Goal: Information Seeking & Learning: Learn about a topic

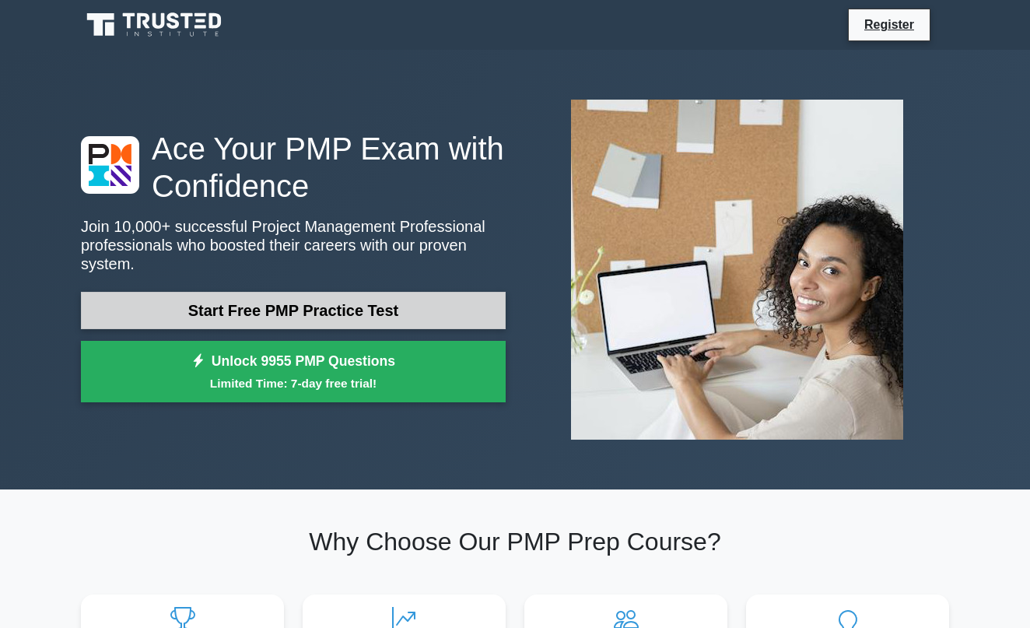
click at [225, 299] on link "Start Free PMP Practice Test" at bounding box center [293, 310] width 425 height 37
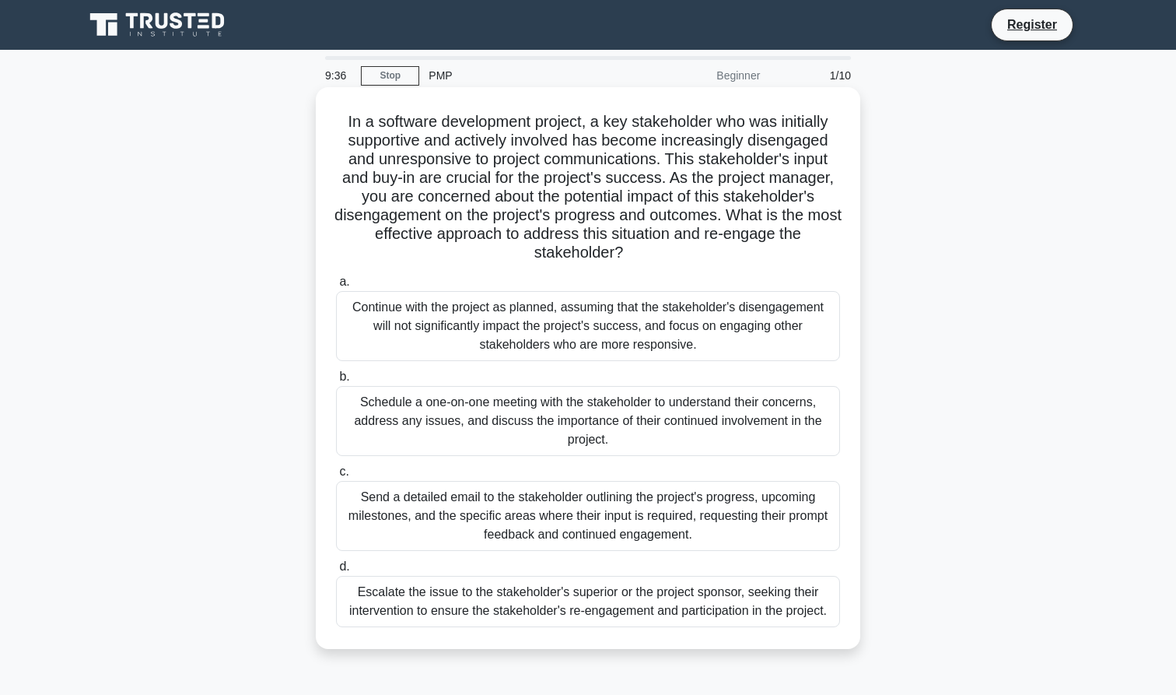
drag, startPoint x: 362, startPoint y: 154, endPoint x: 756, endPoint y: 251, distance: 406.2
click at [756, 251] on h5 "In a software development project, a key stakeholder who was initially supporti…" at bounding box center [587, 187] width 507 height 151
click at [516, 213] on h5 "In a software development project, a key stakeholder who was initially supporti…" at bounding box center [587, 187] width 507 height 151
click at [627, 408] on div "Schedule a one-on-one meeting with the stakeholder to understand their concerns…" at bounding box center [588, 421] width 504 height 70
click at [336, 382] on input "b. Schedule a one-on-one meeting with the stakeholder to understand their conce…" at bounding box center [336, 377] width 0 height 10
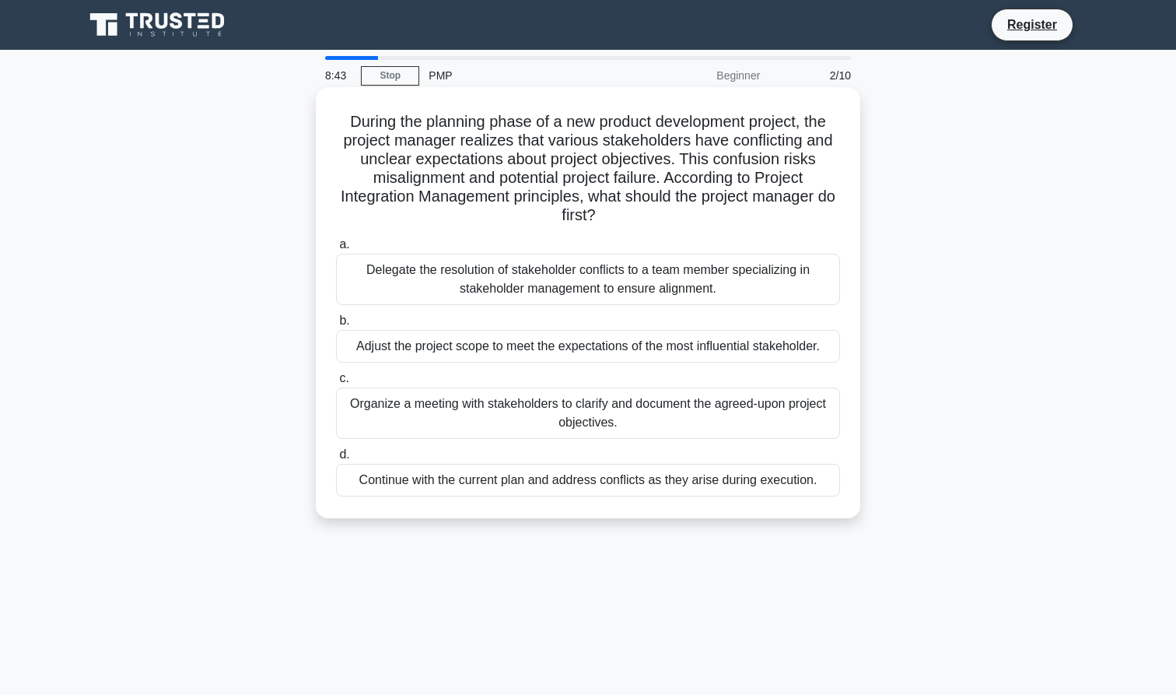
click at [495, 420] on div "Organize a meeting with stakeholders to clarify and document the agreed-upon pr…" at bounding box center [588, 412] width 504 height 51
click at [336, 383] on input "c. Organize a meeting with stakeholders to clarify and document the agreed-upon…" at bounding box center [336, 378] width 0 height 10
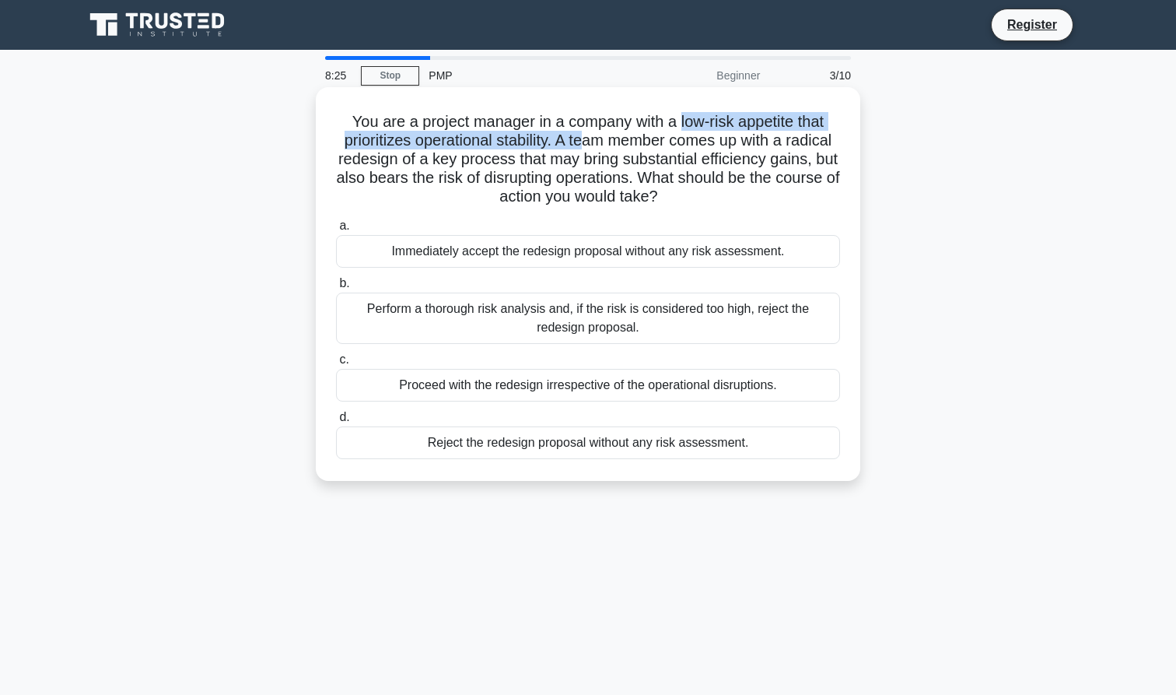
drag, startPoint x: 681, startPoint y: 116, endPoint x: 581, endPoint y: 149, distance: 105.5
click at [581, 149] on h5 "You are a project manager in a company with a low-risk appetite that prioritize…" at bounding box center [587, 159] width 507 height 95
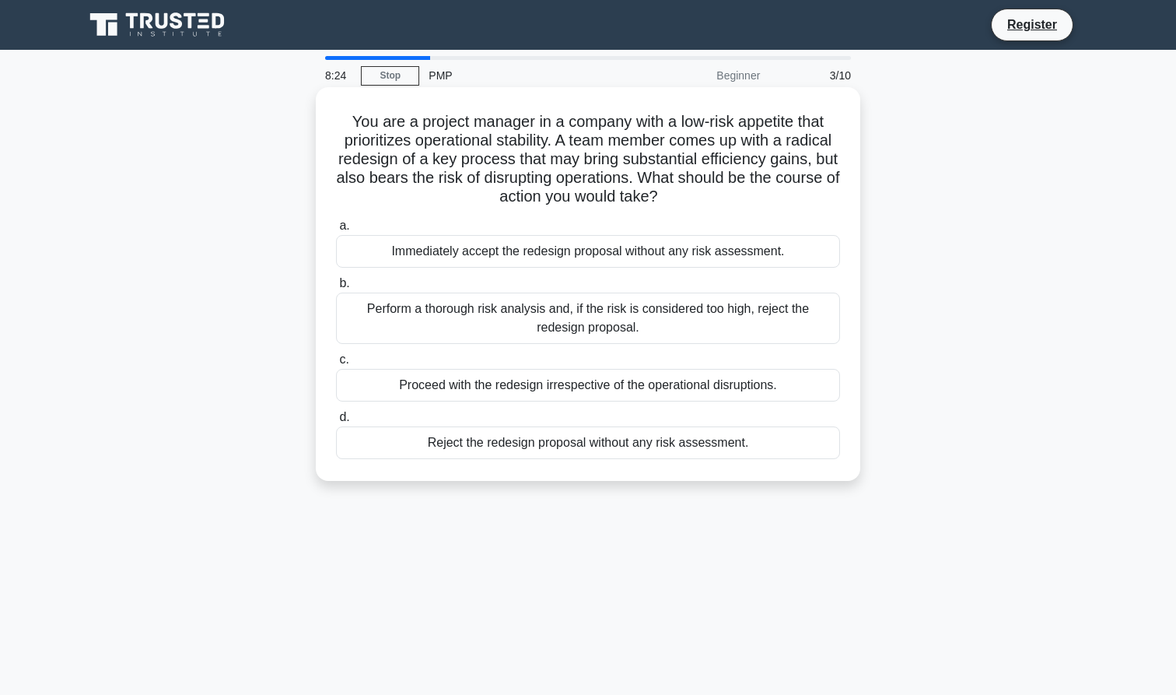
click at [638, 142] on h5 "You are a project manager in a company with a low-risk appetite that prioritize…" at bounding box center [587, 159] width 507 height 95
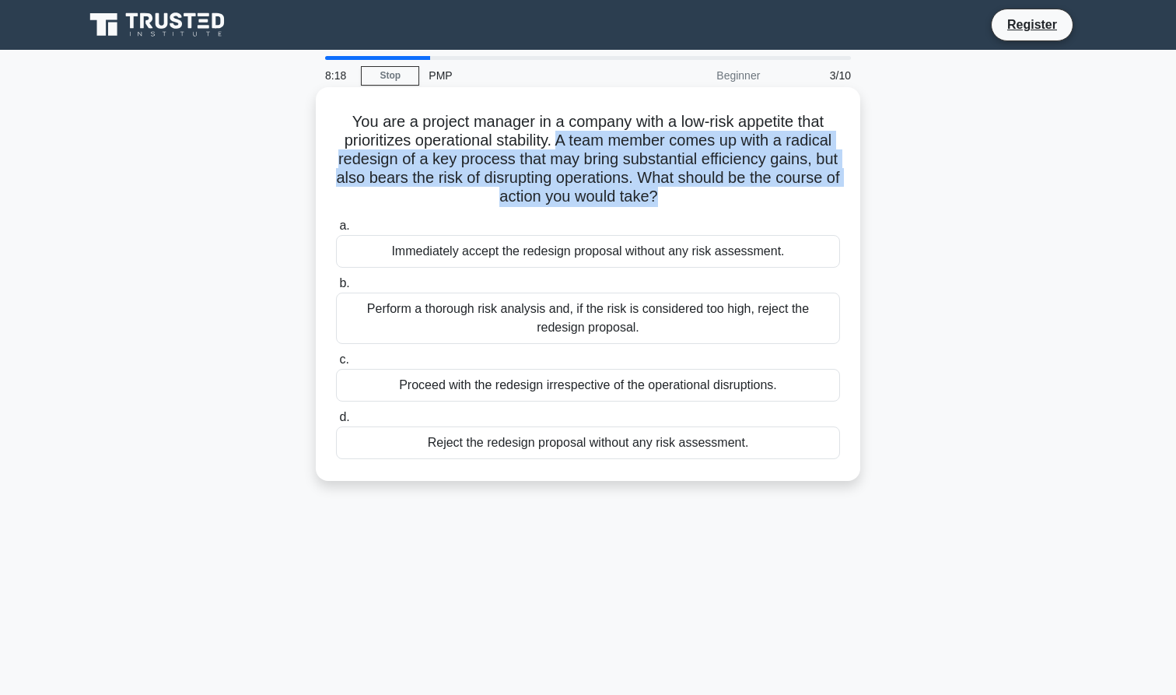
drag, startPoint x: 558, startPoint y: 146, endPoint x: 651, endPoint y: 199, distance: 107.3
click at [651, 199] on h5 "You are a project manager in a company with a low-risk appetite that prioritize…" at bounding box center [587, 159] width 507 height 95
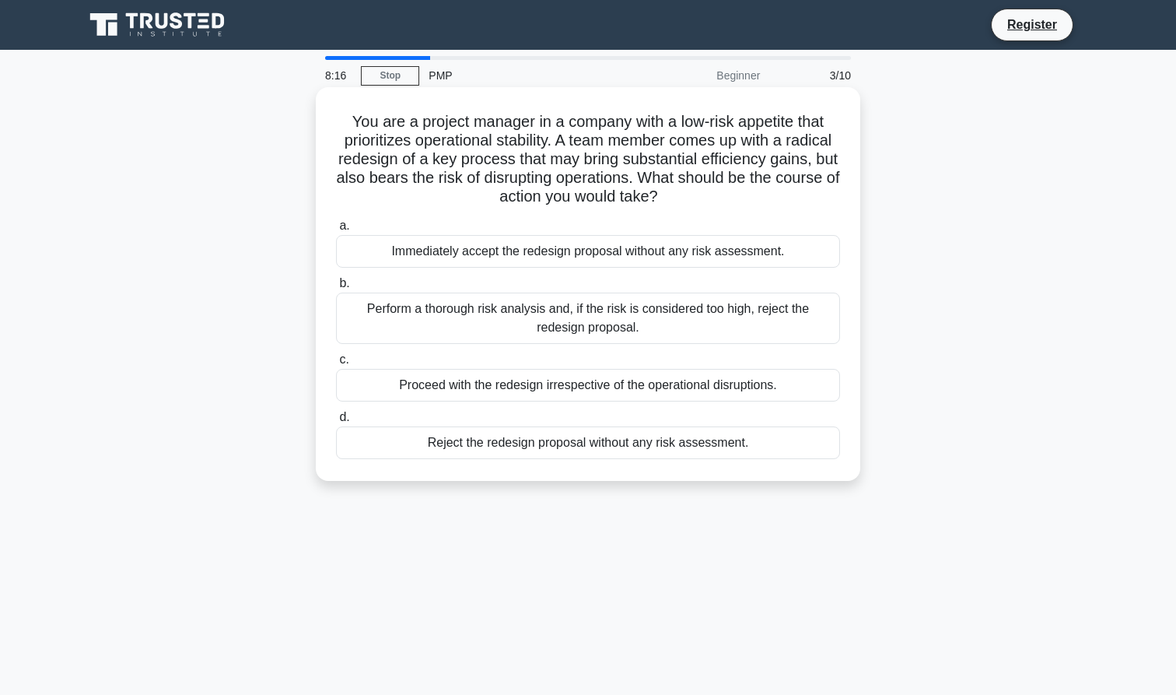
click at [543, 117] on h5 "You are a project manager in a company with a low-risk appetite that prioritize…" at bounding box center [587, 159] width 507 height 95
click at [560, 320] on div "Perform a thorough risk analysis and, if the risk is considered too high, rejec…" at bounding box center [588, 317] width 504 height 51
click at [336, 289] on input "b. Perform a thorough risk analysis and, if the risk is considered too high, re…" at bounding box center [336, 283] width 0 height 10
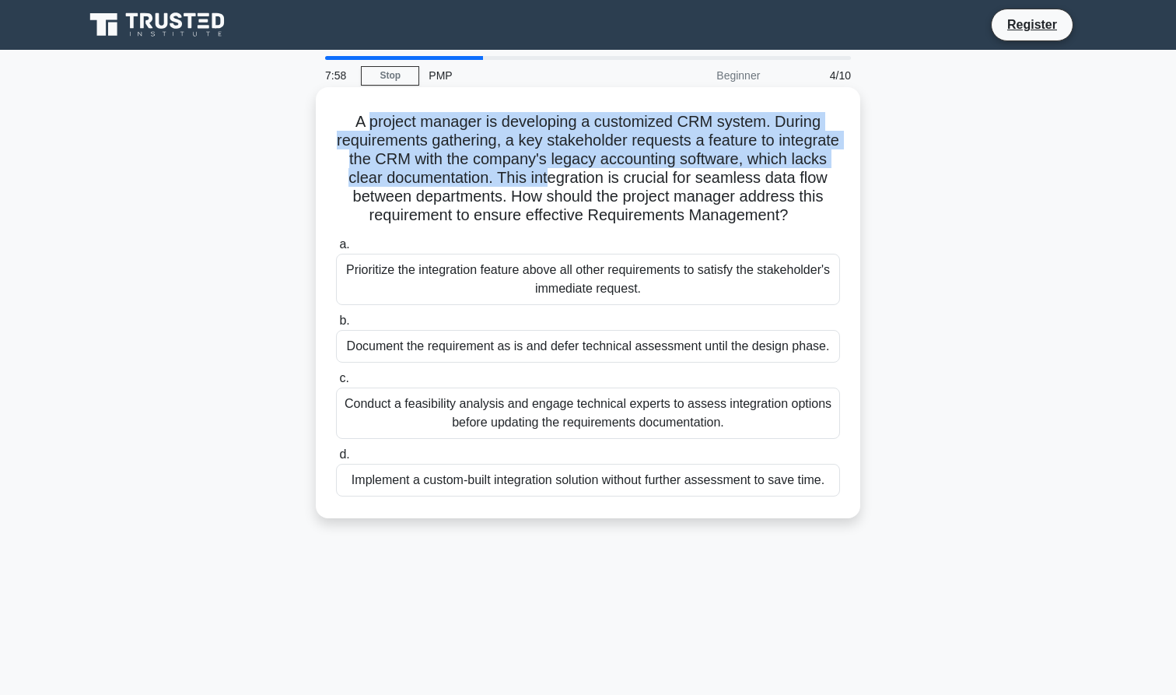
drag, startPoint x: 373, startPoint y: 117, endPoint x: 548, endPoint y: 178, distance: 186.0
click at [548, 178] on h5 "A project manager is developing a customized CRM system. During requirements ga…" at bounding box center [587, 169] width 507 height 114
click at [474, 187] on h5 "A project manager is developing a customized CRM system. During requirements ga…" at bounding box center [587, 169] width 507 height 114
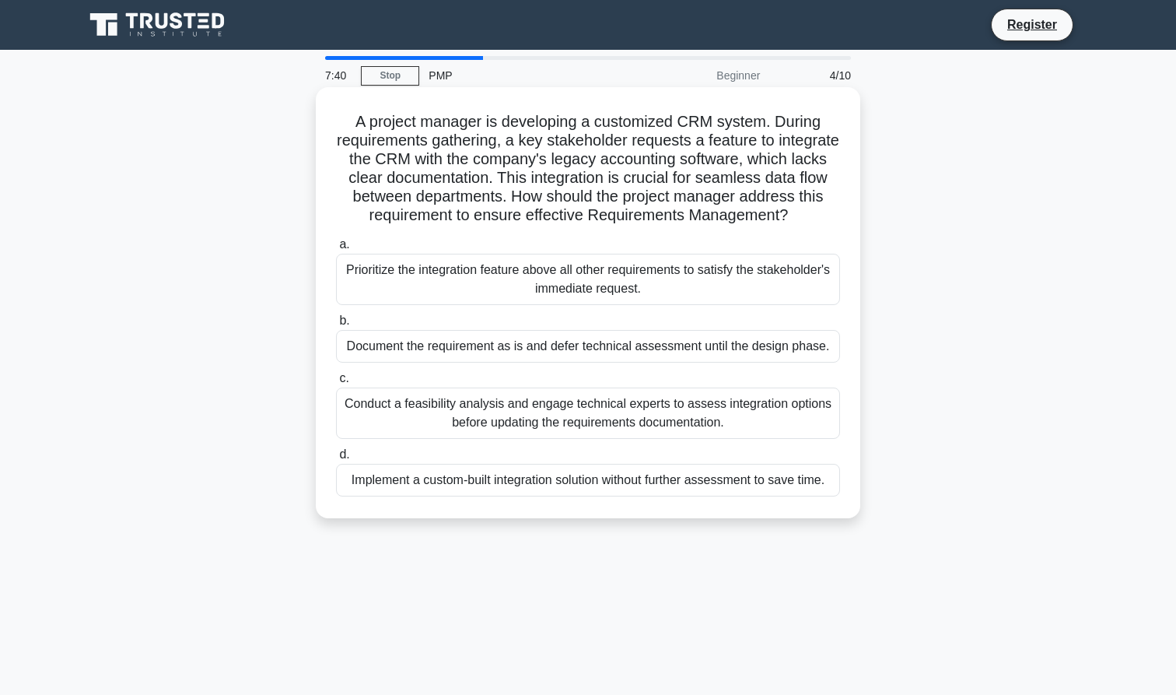
click at [536, 418] on div "Conduct a feasibility analysis and engage technical experts to assess integrati…" at bounding box center [588, 412] width 504 height 51
click at [336, 383] on input "c. Conduct a feasibility analysis and engage technical experts to assess integr…" at bounding box center [336, 378] width 0 height 10
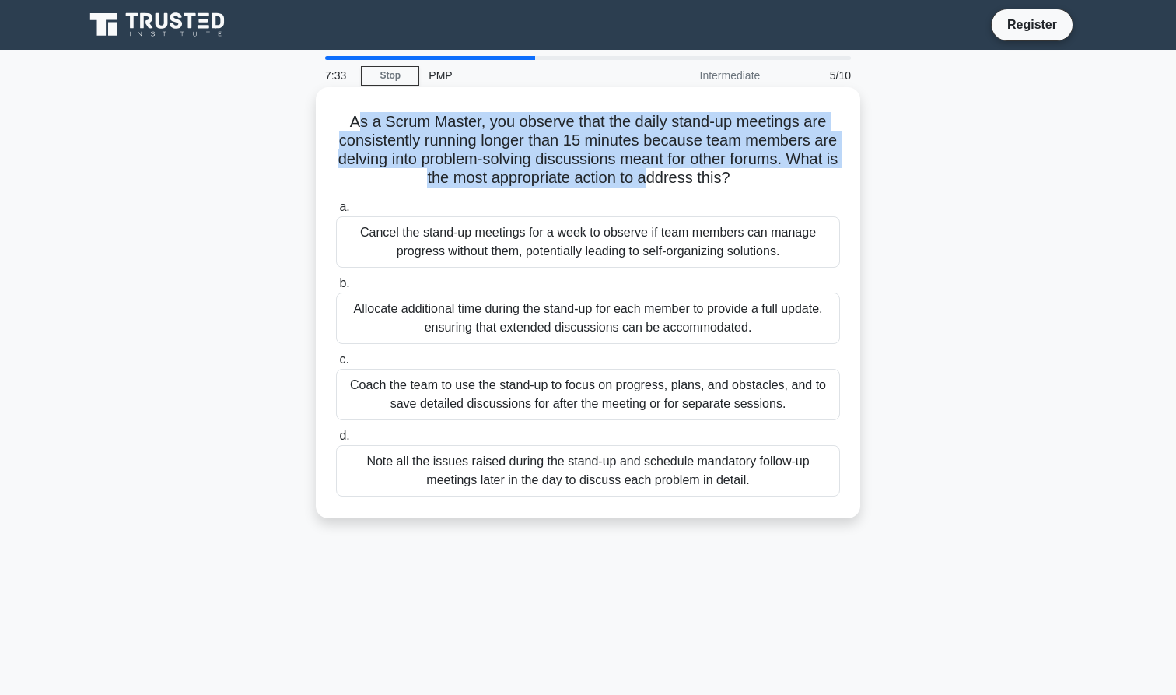
drag, startPoint x: 360, startPoint y: 117, endPoint x: 646, endPoint y: 183, distance: 293.0
click at [646, 183] on h5 "As a Scrum Master, you observe that the daily stand-up meetings are consistentl…" at bounding box center [587, 150] width 507 height 76
click at [534, 131] on h5 "As a Scrum Master, you observe that the daily stand-up meetings are consistentl…" at bounding box center [587, 150] width 507 height 76
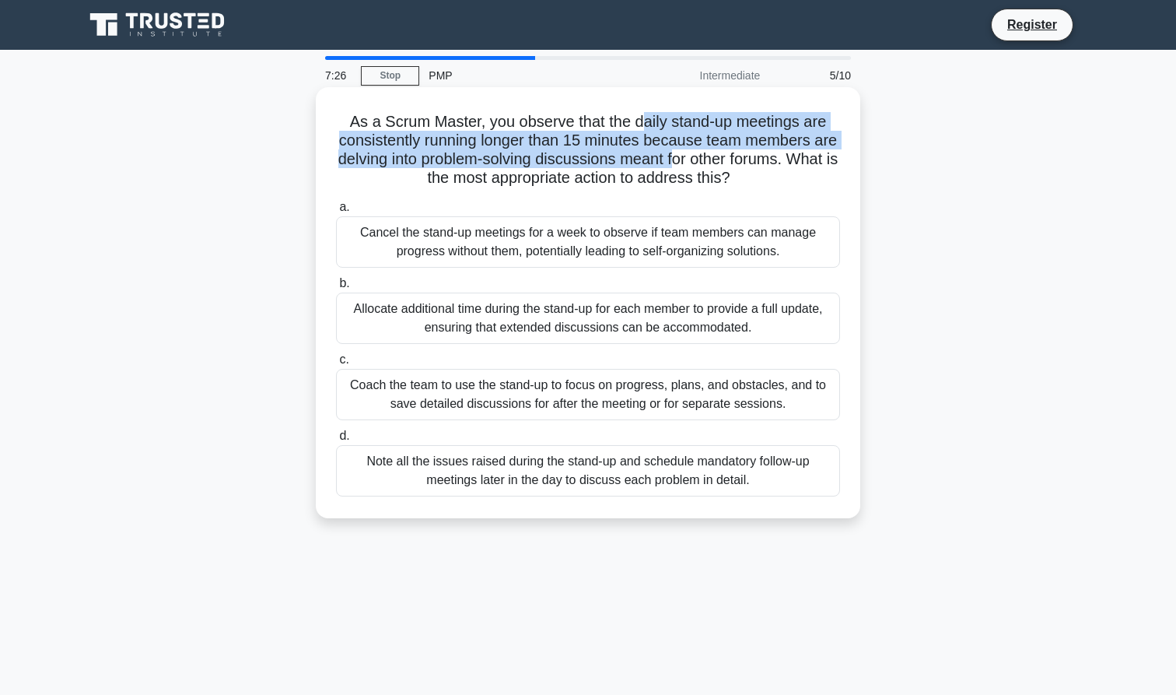
drag, startPoint x: 641, startPoint y: 121, endPoint x: 674, endPoint y: 167, distance: 56.3
click at [674, 167] on h5 "As a Scrum Master, you observe that the daily stand-up meetings are consistentl…" at bounding box center [587, 150] width 507 height 76
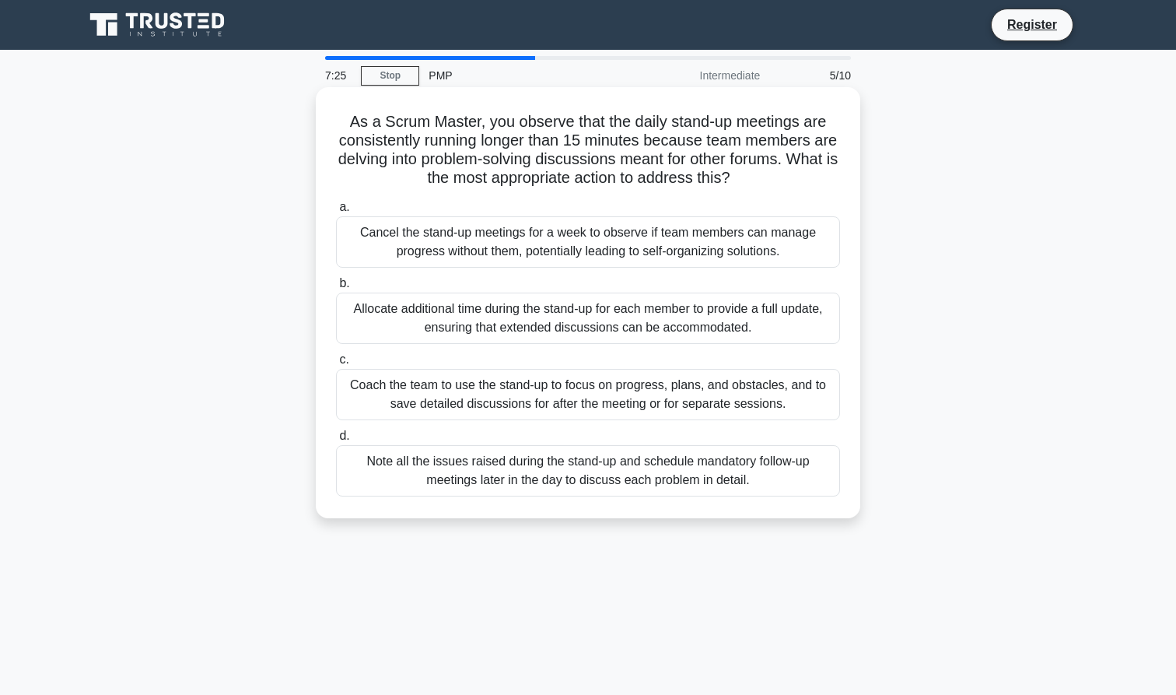
click at [509, 173] on h5 "As a Scrum Master, you observe that the daily stand-up meetings are consistentl…" at bounding box center [587, 150] width 507 height 76
click at [553, 317] on div "Allocate additional time during the stand-up for each member to provide a full …" at bounding box center [588, 317] width 504 height 51
click at [336, 289] on input "b. Allocate additional time during the stand-up for each member to provide a fu…" at bounding box center [336, 283] width 0 height 10
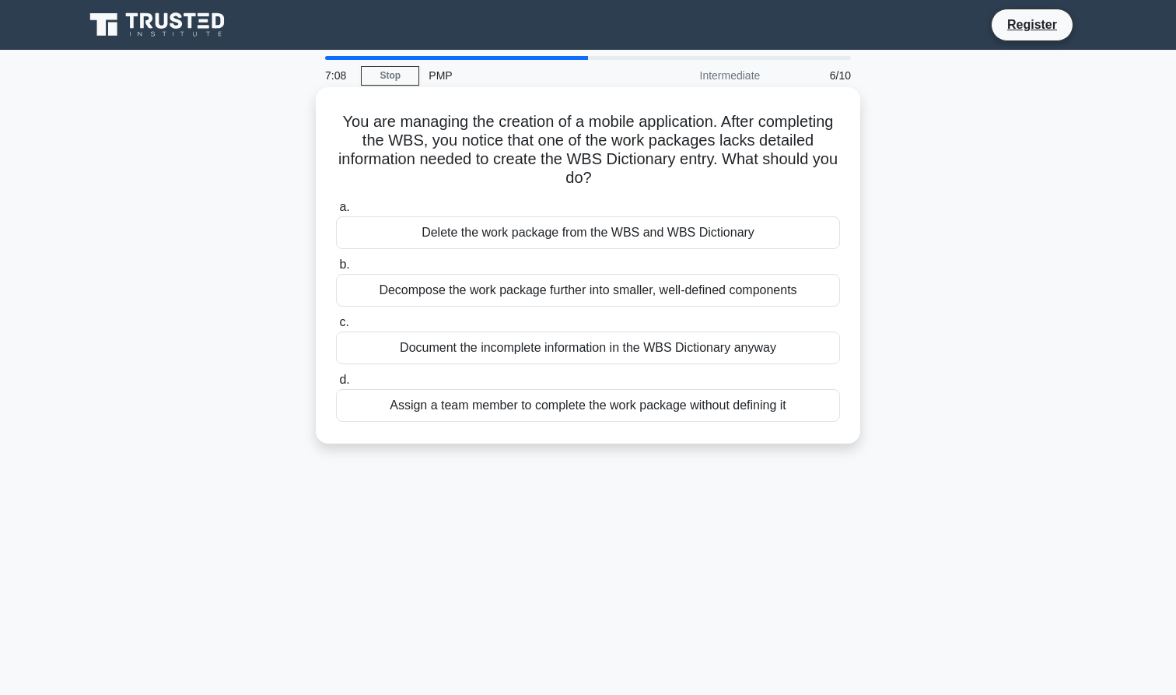
drag, startPoint x: 337, startPoint y: 114, endPoint x: 642, endPoint y: 191, distance: 315.2
click at [642, 191] on div "You are managing the creation of a mobile application. After completing the WBS…" at bounding box center [588, 265] width 532 height 344
click at [505, 351] on div "Document the incomplete information in the WBS Dictionary anyway" at bounding box center [588, 347] width 504 height 33
click at [336, 327] on input "c. Document the incomplete information in the WBS Dictionary anyway" at bounding box center [336, 322] width 0 height 10
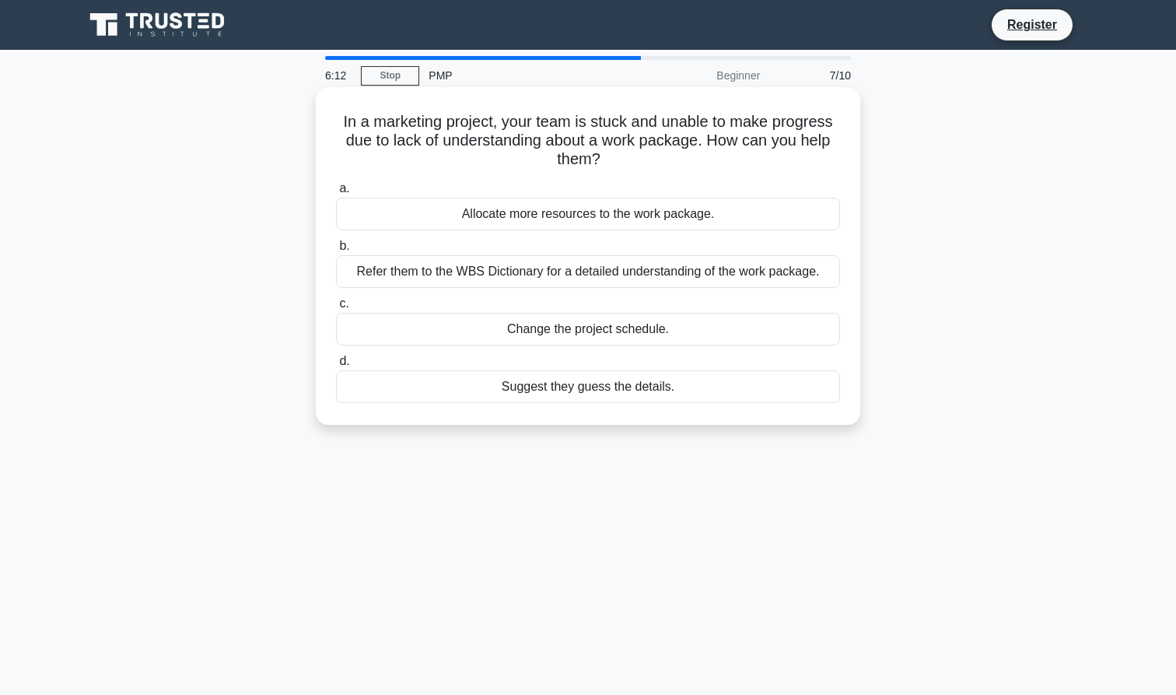
drag, startPoint x: 341, startPoint y: 120, endPoint x: 618, endPoint y: 160, distance: 279.8
click at [618, 160] on h5 "In a marketing project, your team is stuck and unable to make progress due to l…" at bounding box center [587, 141] width 507 height 58
click at [671, 274] on div "Refer them to the WBS Dictionary for a detailed understanding of the work packa…" at bounding box center [588, 271] width 504 height 33
click at [336, 251] on input "b. Refer them to the WBS Dictionary for a detailed understanding of the work pa…" at bounding box center [336, 246] width 0 height 10
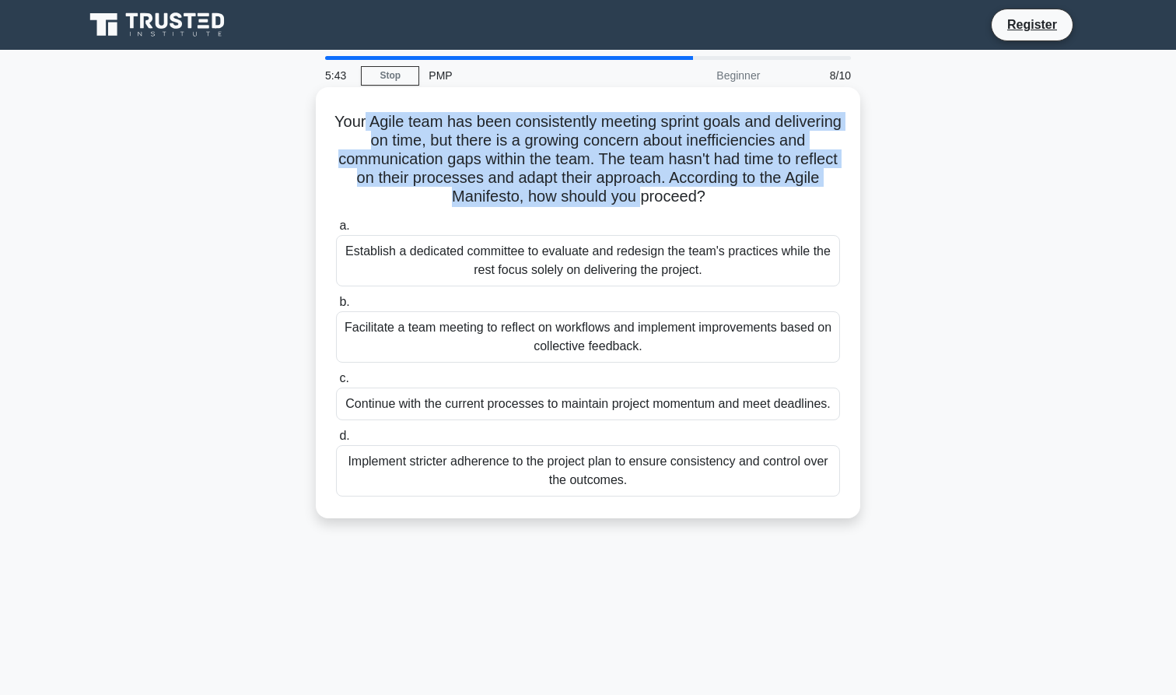
drag, startPoint x: 366, startPoint y: 126, endPoint x: 640, endPoint y: 194, distance: 282.2
click at [642, 195] on h5 "Your Agile team has been consistently meeting sprint goals and delivering on ti…" at bounding box center [587, 159] width 507 height 95
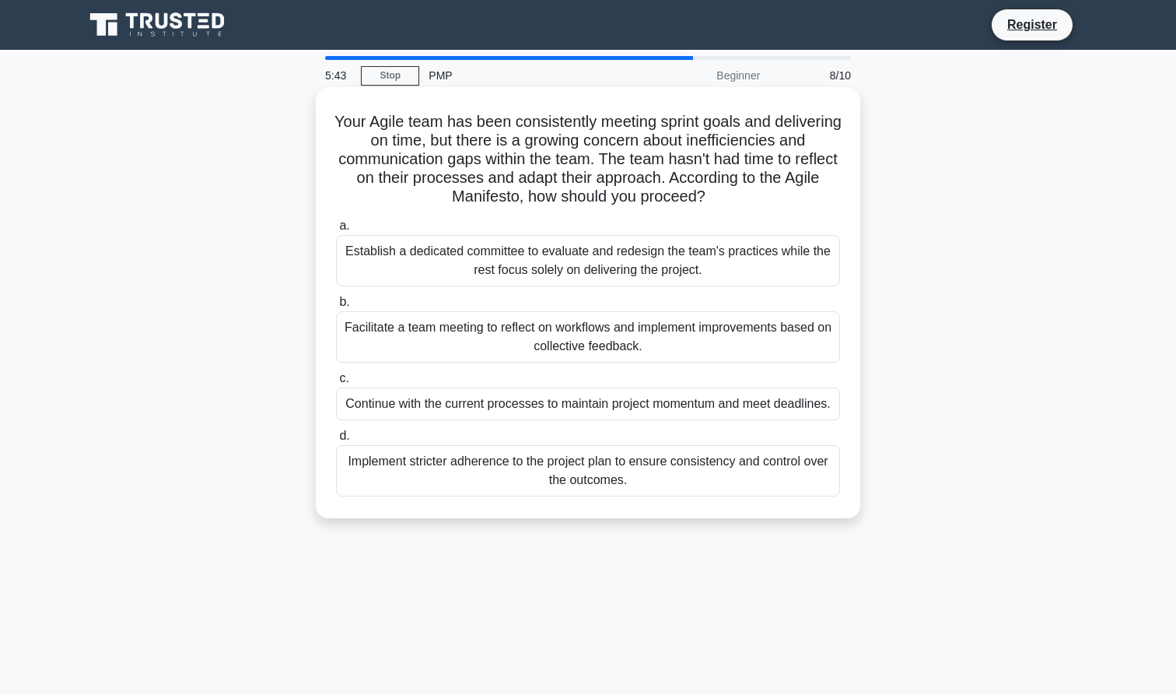
click at [730, 192] on h5 "Your Agile team has been consistently meeting sprint goals and delivering on ti…" at bounding box center [587, 159] width 507 height 95
drag, startPoint x: 730, startPoint y: 192, endPoint x: 508, endPoint y: 191, distance: 222.5
click at [508, 191] on h5 "Your Agile team has been consistently meeting sprint goals and delivering on ti…" at bounding box center [587, 159] width 507 height 95
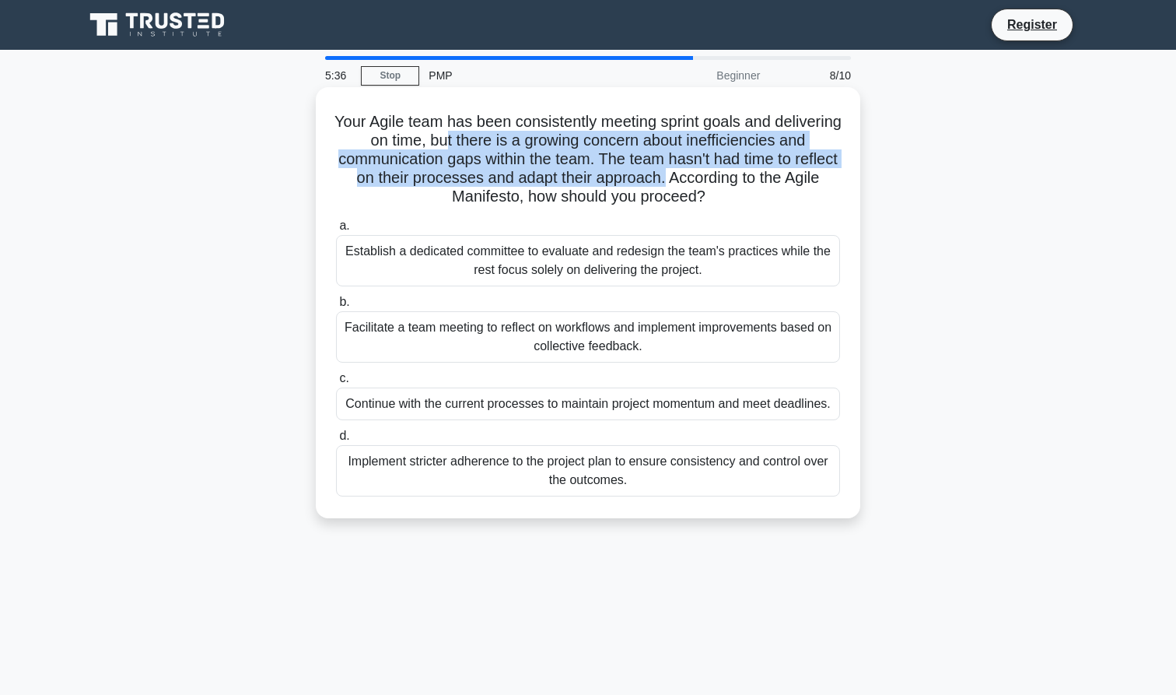
drag, startPoint x: 449, startPoint y: 134, endPoint x: 664, endPoint y: 178, distance: 220.0
click at [664, 178] on h5 "Your Agile team has been consistently meeting sprint goals and delivering on ti…" at bounding box center [587, 159] width 507 height 95
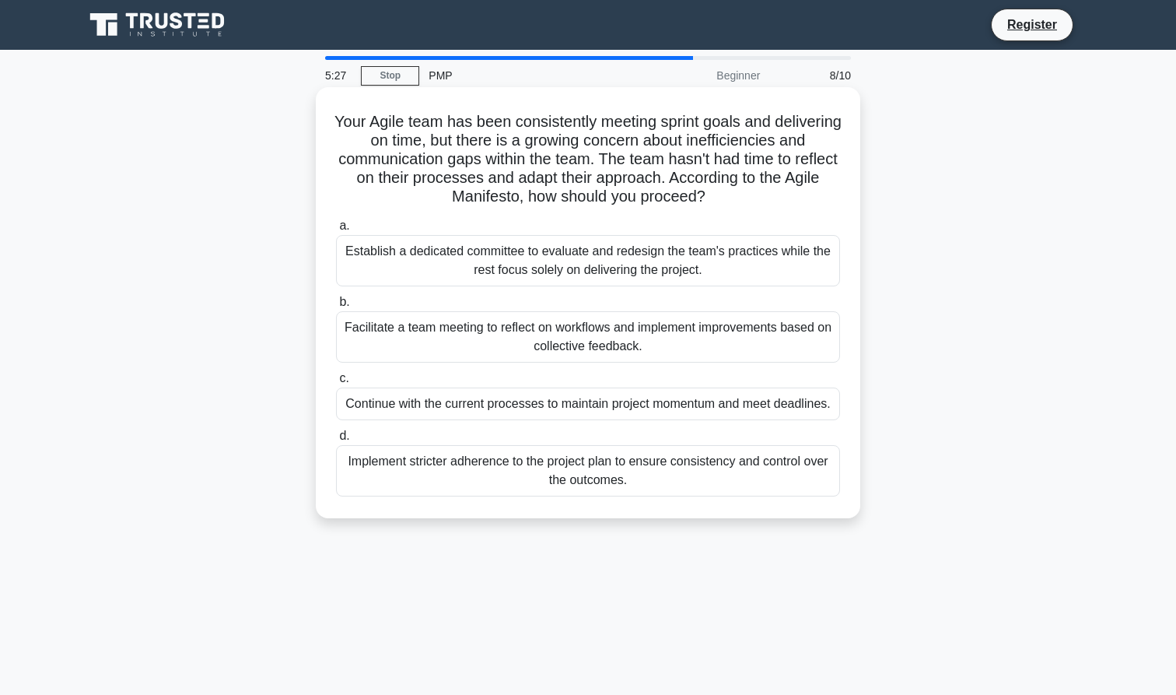
click at [544, 340] on div "Facilitate a team meeting to reflect on workflows and implement improvements ba…" at bounding box center [588, 336] width 504 height 51
click at [336, 307] on input "b. Facilitate a team meeting to reflect on workflows and implement improvements…" at bounding box center [336, 302] width 0 height 10
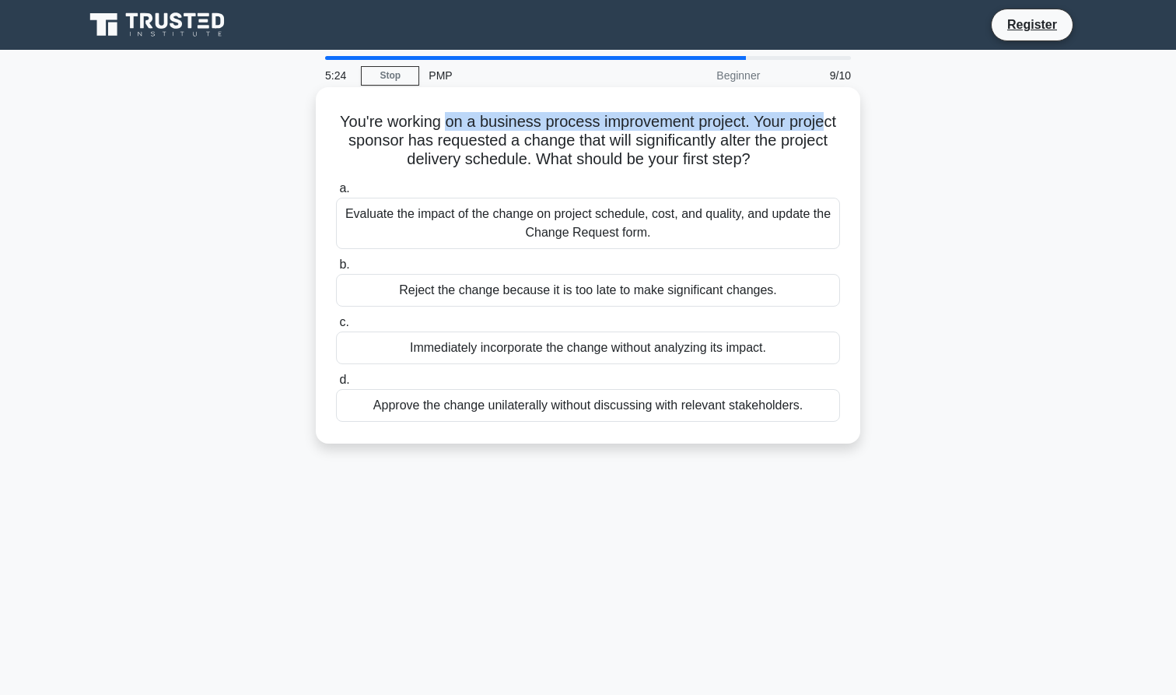
drag, startPoint x: 446, startPoint y: 116, endPoint x: 822, endPoint y: 124, distance: 376.6
click at [822, 124] on h5 "You're working on a business process improvement project. Your project sponsor …" at bounding box center [587, 141] width 507 height 58
drag, startPoint x: 348, startPoint y: 142, endPoint x: 787, endPoint y: 156, distance: 438.9
click at [787, 156] on h5 "You're working on a business process improvement project. Your project sponsor …" at bounding box center [587, 141] width 507 height 58
click at [532, 165] on h5 "You're working on a business process improvement project. Your project sponsor …" at bounding box center [587, 141] width 507 height 58
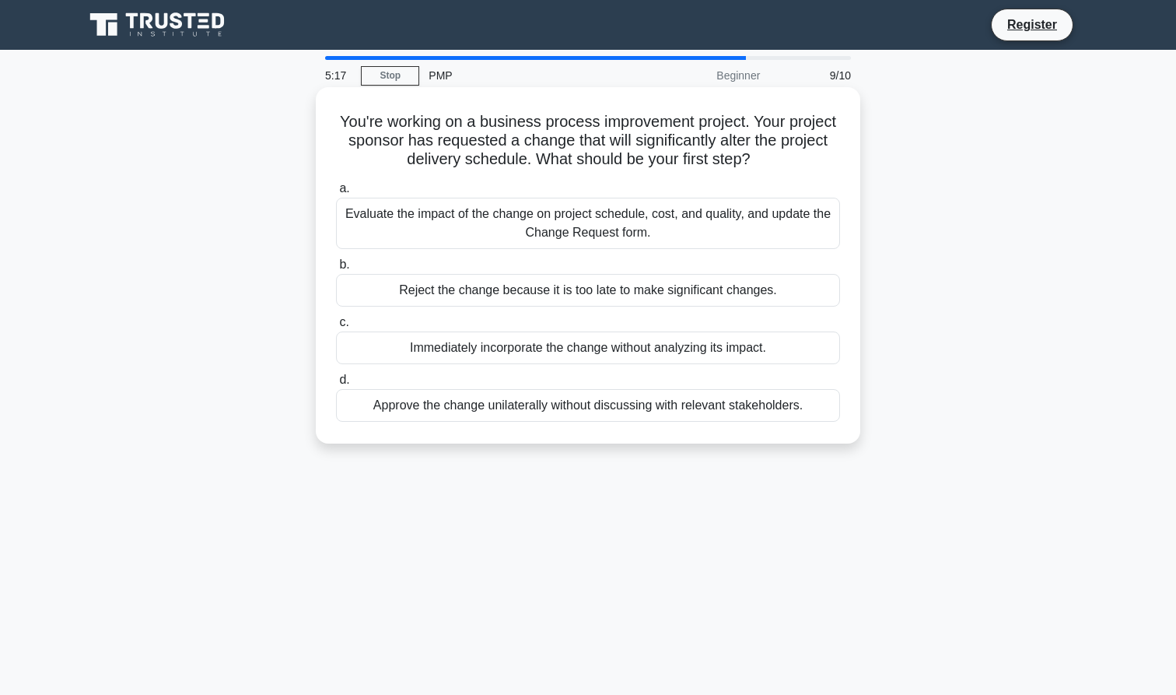
drag, startPoint x: 532, startPoint y: 165, endPoint x: 808, endPoint y: 165, distance: 276.1
click at [808, 165] on h5 "You're working on a business process improvement project. Your project sponsor …" at bounding box center [587, 141] width 507 height 58
click at [529, 231] on div "Evaluate the impact of the change on project schedule, cost, and quality, and u…" at bounding box center [588, 223] width 504 height 51
click at [336, 194] on input "a. Evaluate the impact of the change on project schedule, cost, and quality, an…" at bounding box center [336, 189] width 0 height 10
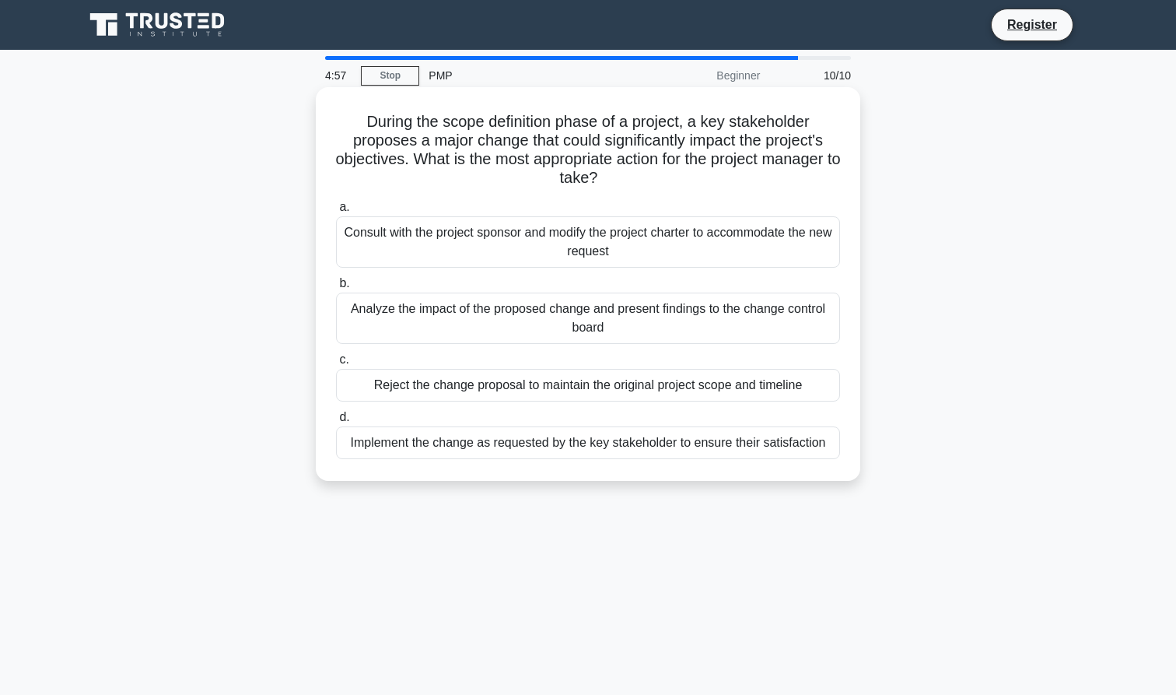
drag, startPoint x: 369, startPoint y: 117, endPoint x: 611, endPoint y: 174, distance: 248.5
click at [611, 174] on h5 "During the scope definition phase of a project, a key stakeholder proposes a ma…" at bounding box center [587, 150] width 507 height 76
click at [362, 140] on h5 "During the scope definition phase of a project, a key stakeholder proposes a ma…" at bounding box center [587, 150] width 507 height 76
drag, startPoint x: 356, startPoint y: 143, endPoint x: 621, endPoint y: 175, distance: 267.2
click at [621, 175] on h5 "During the scope definition phase of a project, a key stakeholder proposes a ma…" at bounding box center [587, 150] width 507 height 76
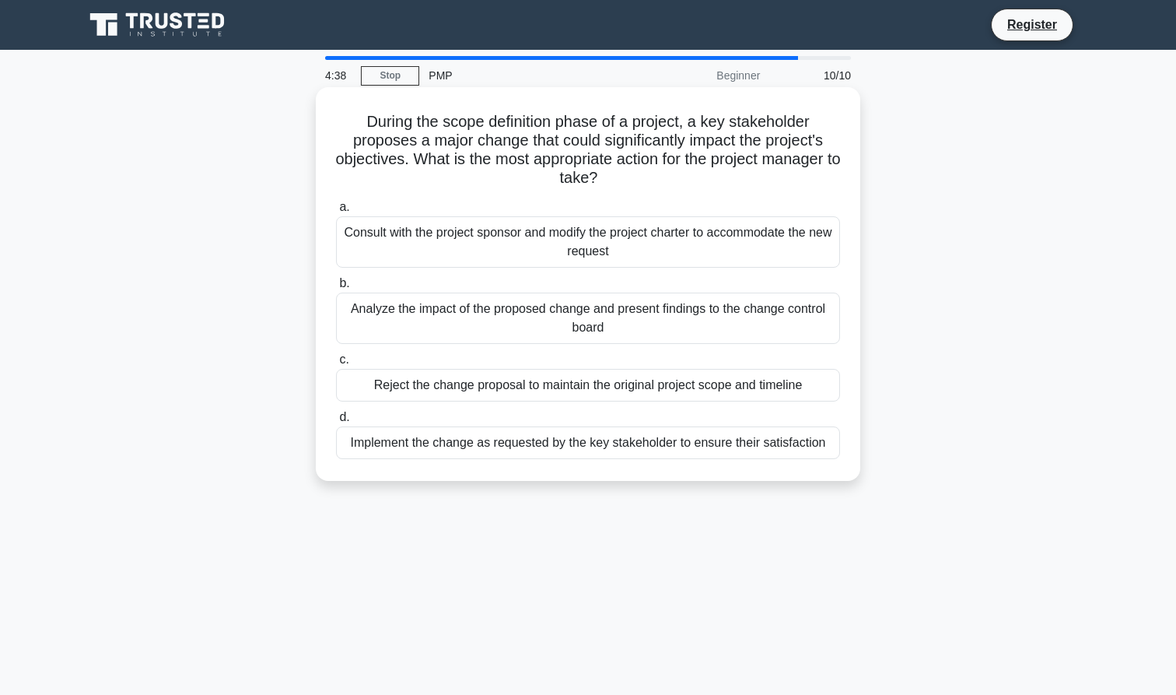
click at [498, 322] on div "Analyze the impact of the proposed change and present findings to the change co…" at bounding box center [588, 317] width 504 height 51
click at [336, 289] on input "b. Analyze the impact of the proposed change and present findings to the change…" at bounding box center [336, 283] width 0 height 10
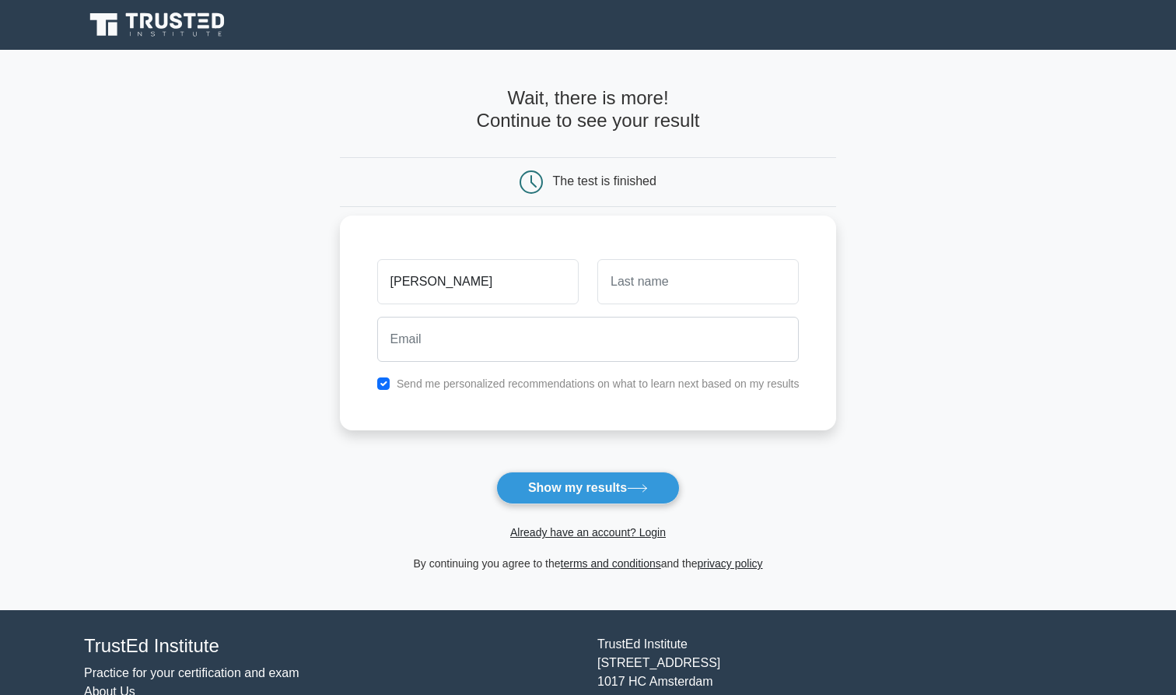
type input "[PERSON_NAME]"
click at [650, 289] on input "text" at bounding box center [697, 281] width 201 height 45
type input "B"
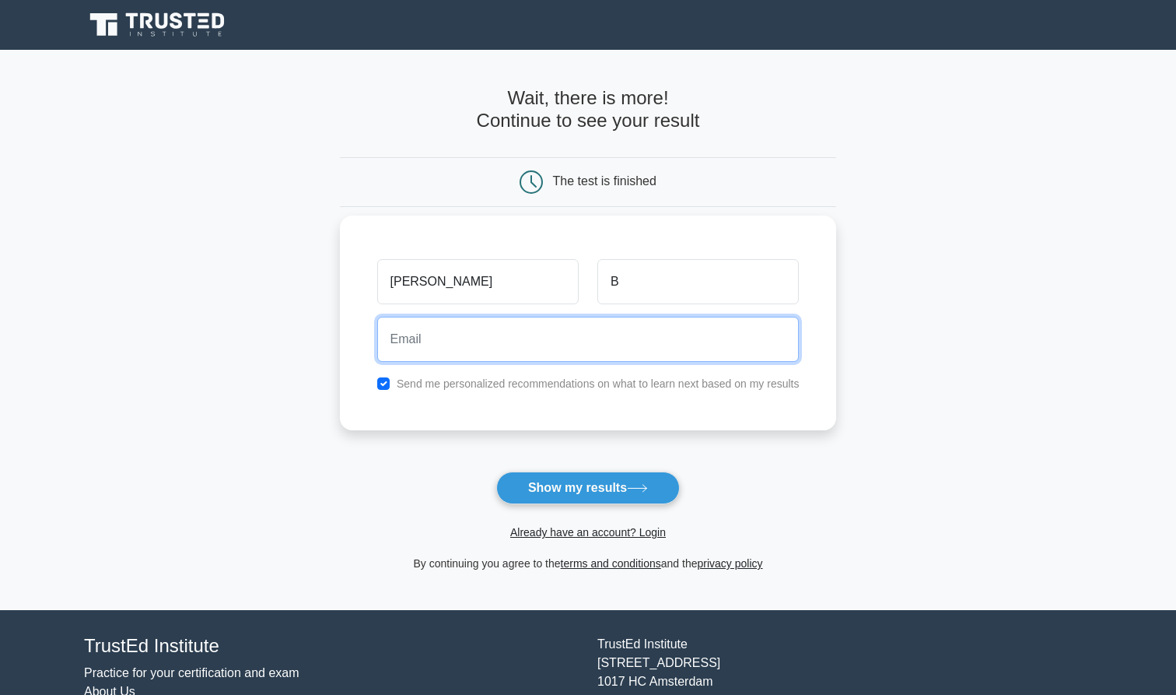
click at [622, 321] on input "email" at bounding box center [588, 339] width 422 height 45
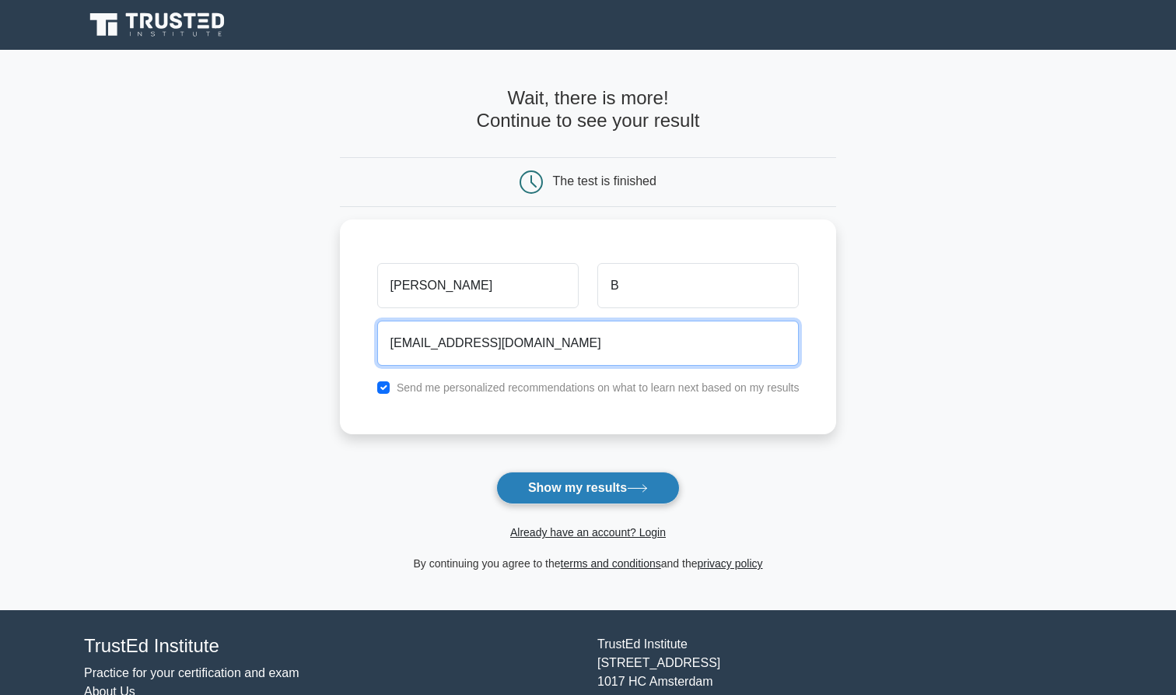
type input "[EMAIL_ADDRESS][DOMAIN_NAME]"
click at [637, 490] on icon at bounding box center [637, 488] width 21 height 9
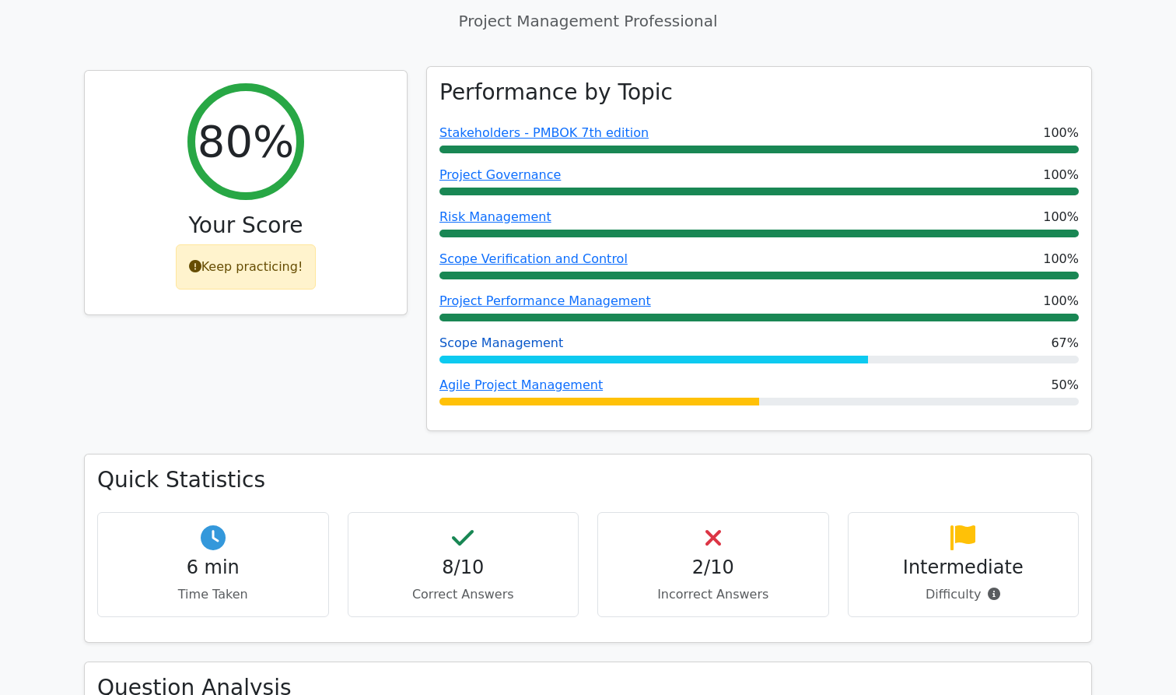
scroll to position [639, 0]
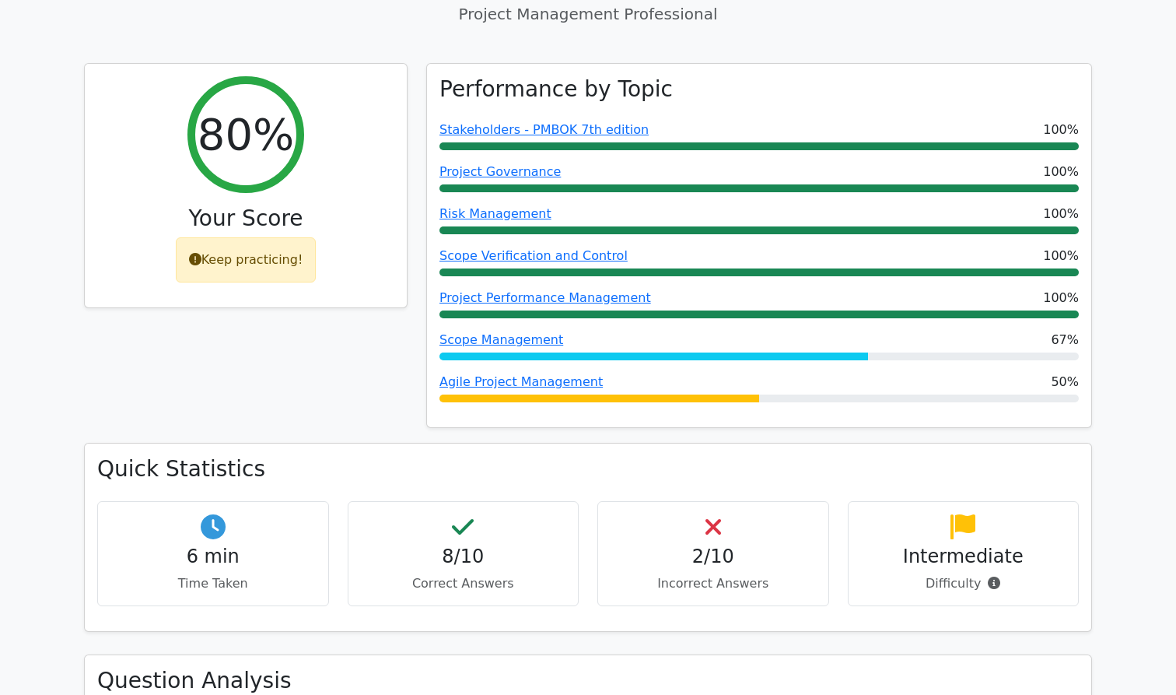
click at [717, 545] on h4 "2/10" at bounding box center [713, 556] width 205 height 23
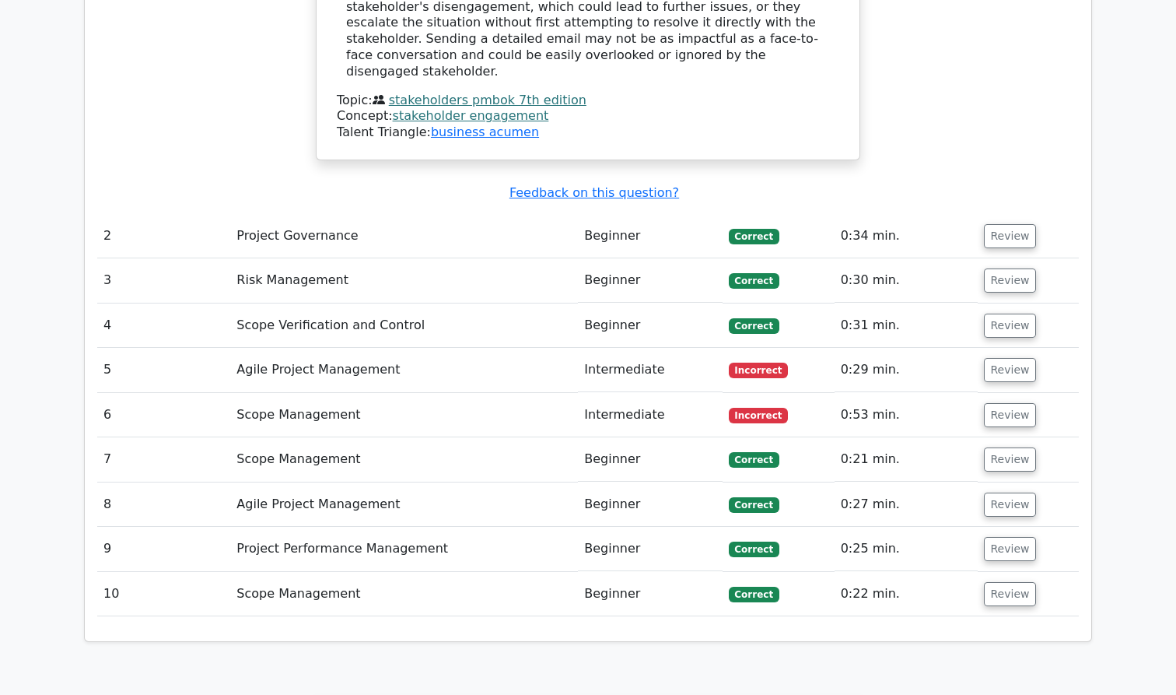
scroll to position [2053, 0]
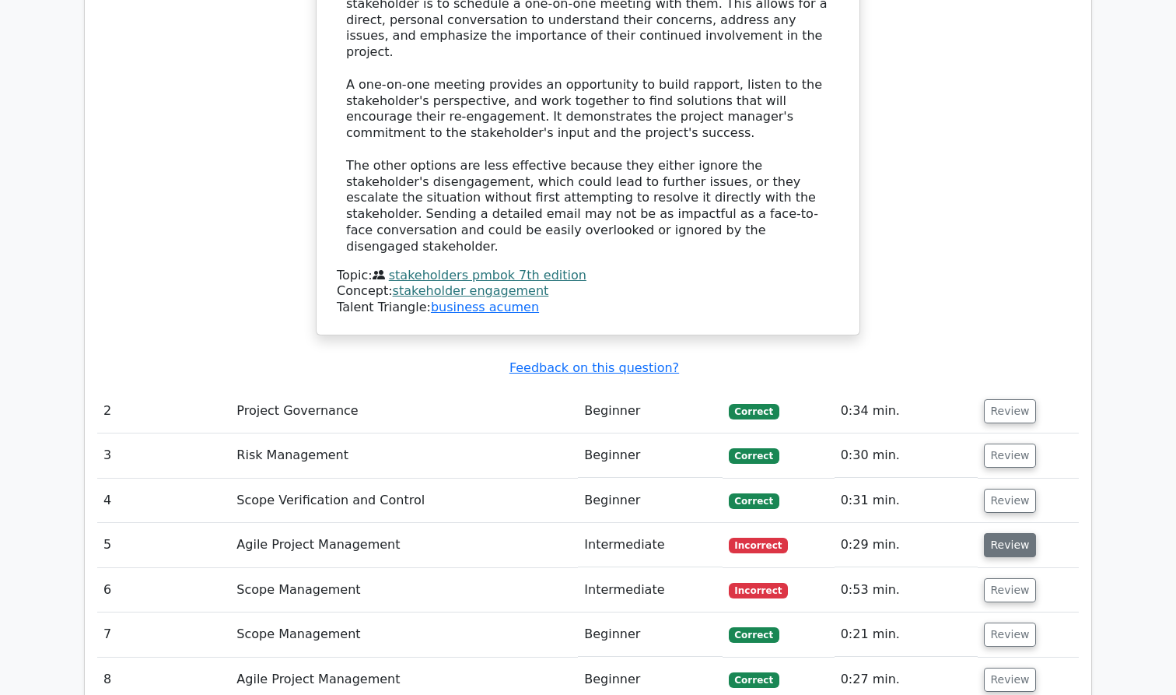
click at [1012, 533] on button "Review" at bounding box center [1010, 545] width 53 height 24
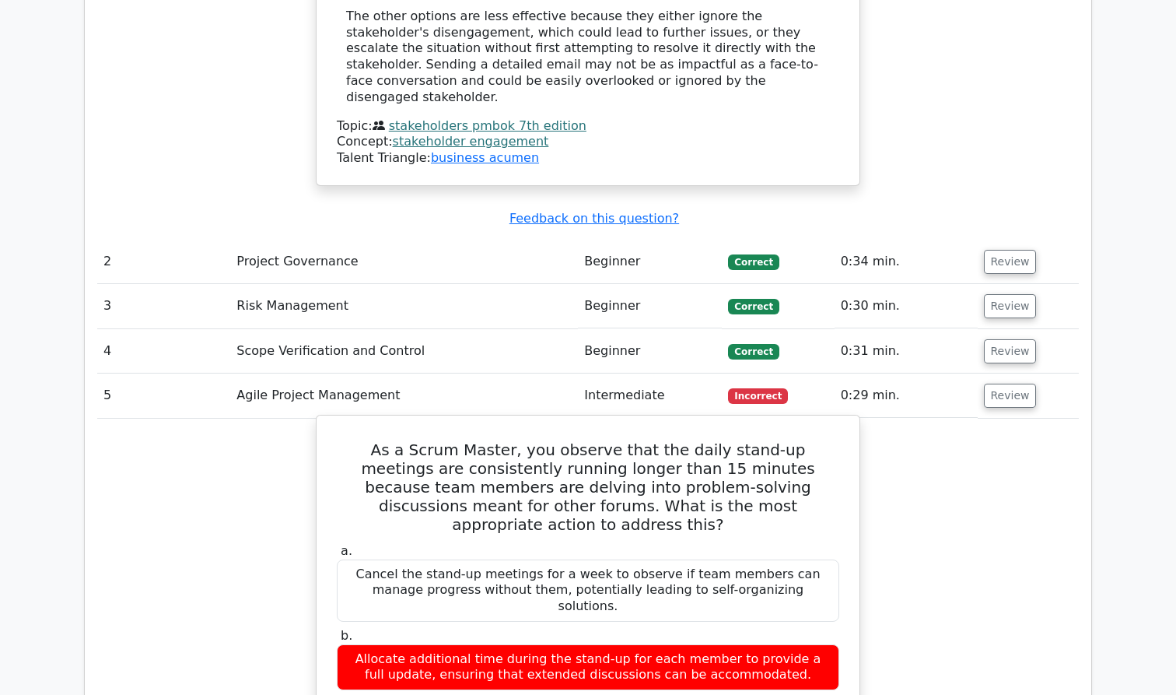
scroll to position [2237, 0]
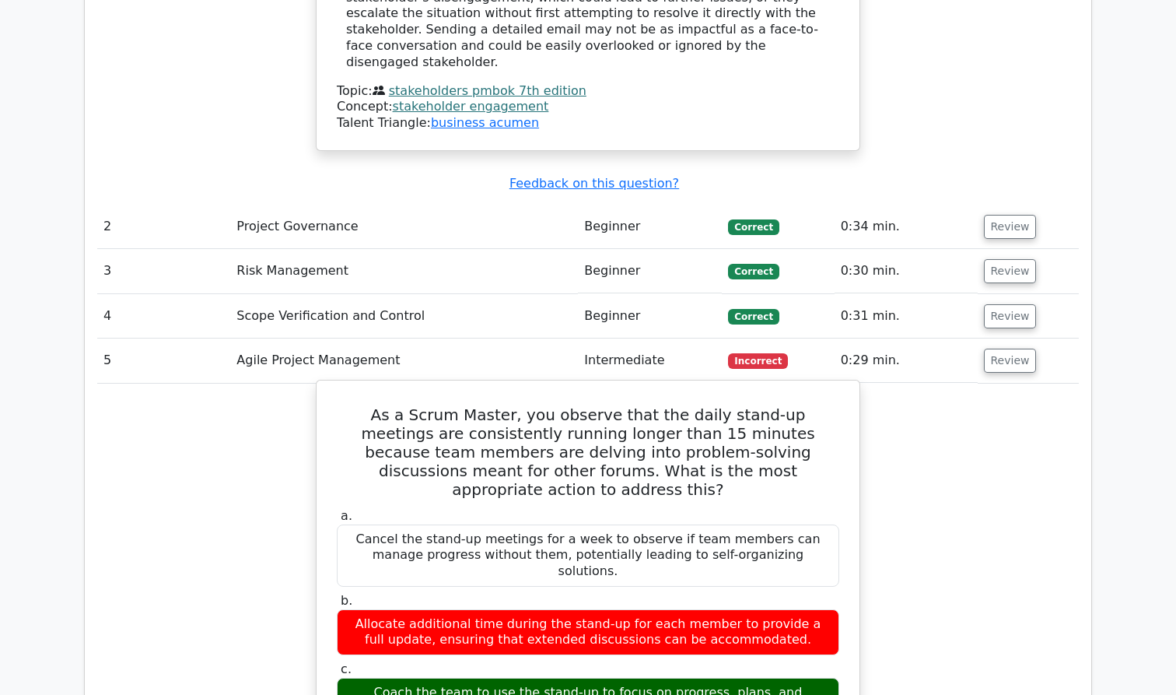
drag, startPoint x: 374, startPoint y: 537, endPoint x: 755, endPoint y: 534, distance: 381.1
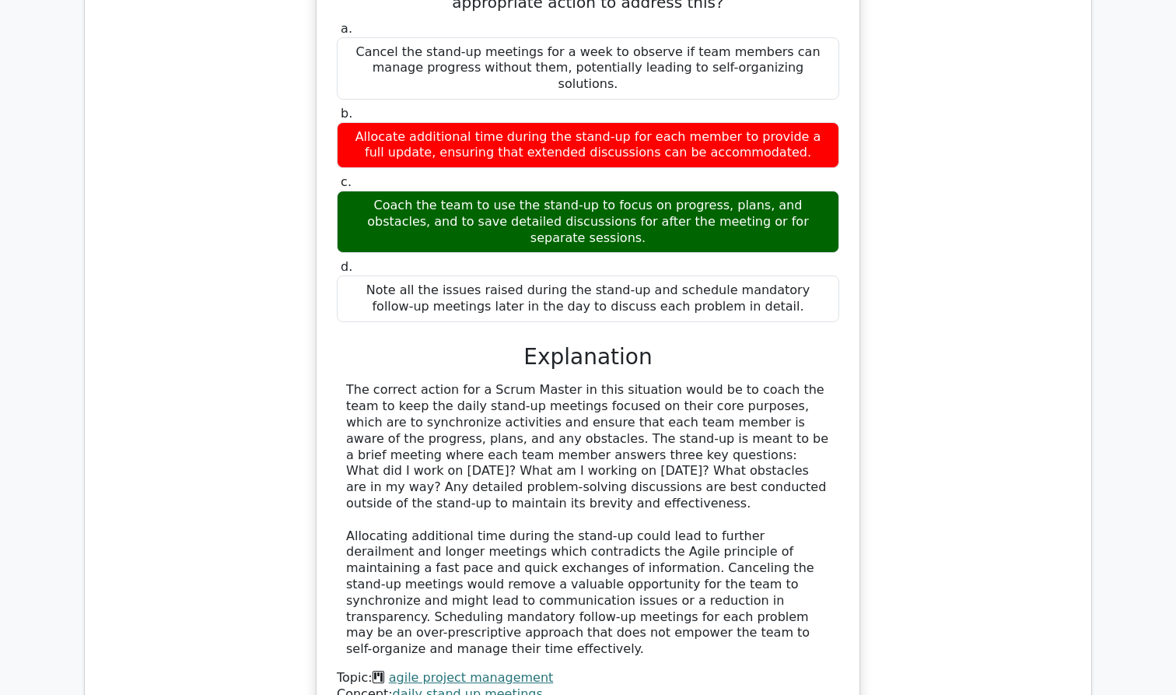
scroll to position [2968, 0]
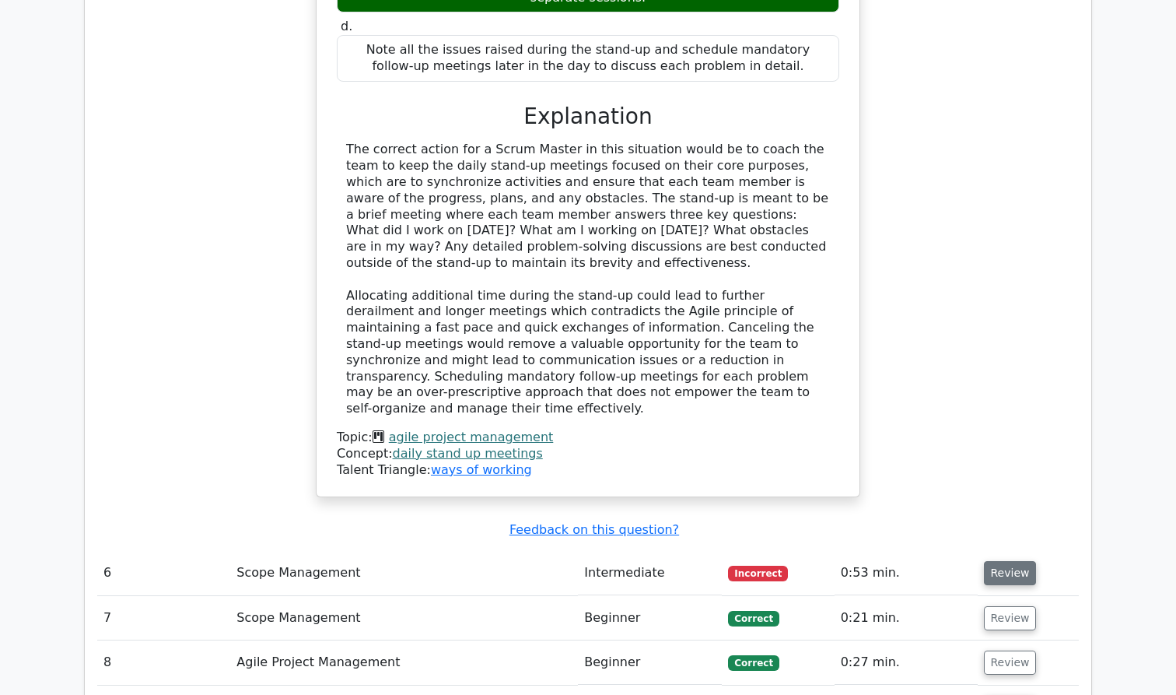
click at [986, 561] on button "Review" at bounding box center [1010, 573] width 53 height 24
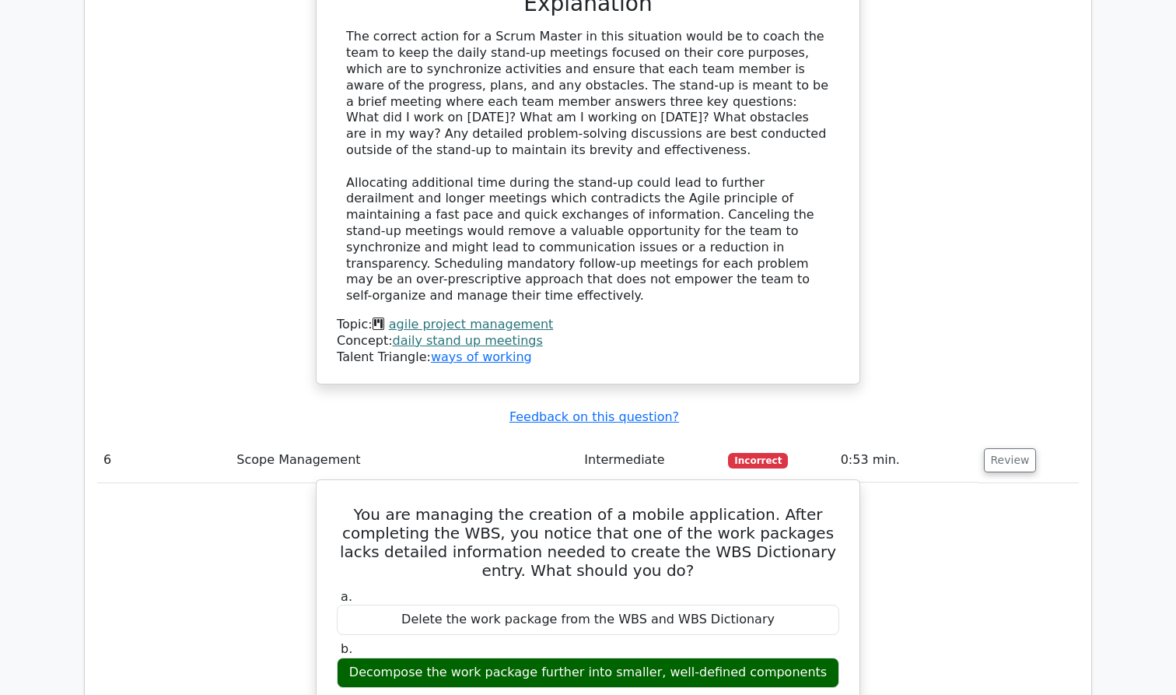
scroll to position [3081, 0]
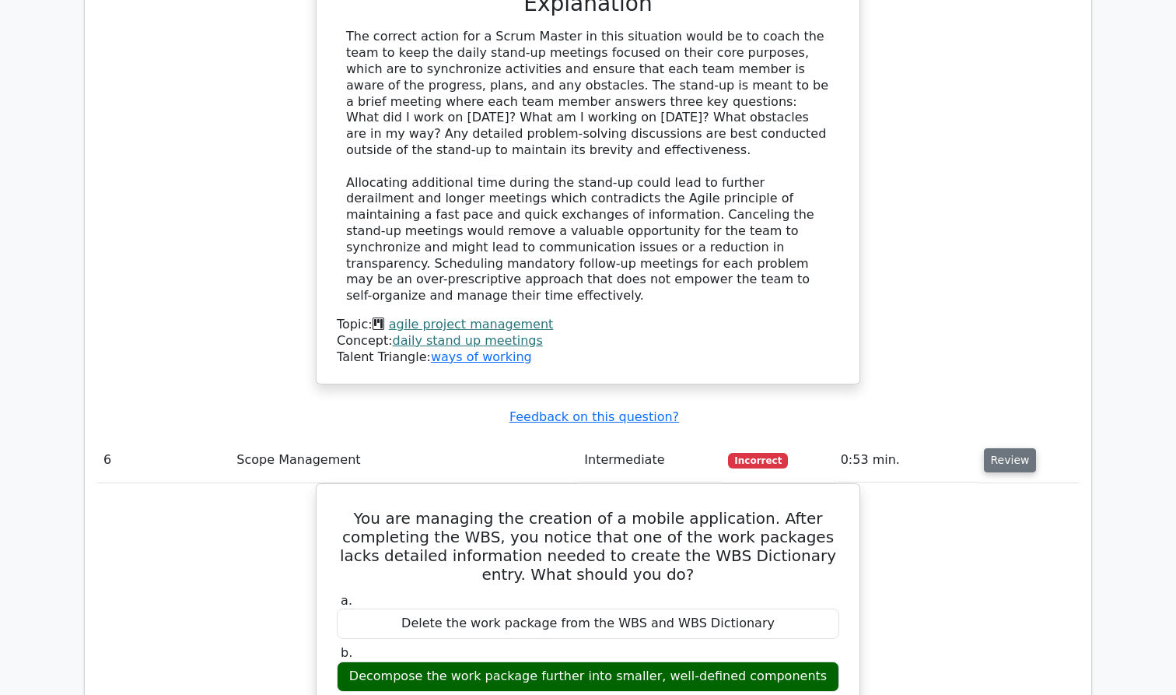
click at [1017, 448] on button "Review" at bounding box center [1010, 460] width 53 height 24
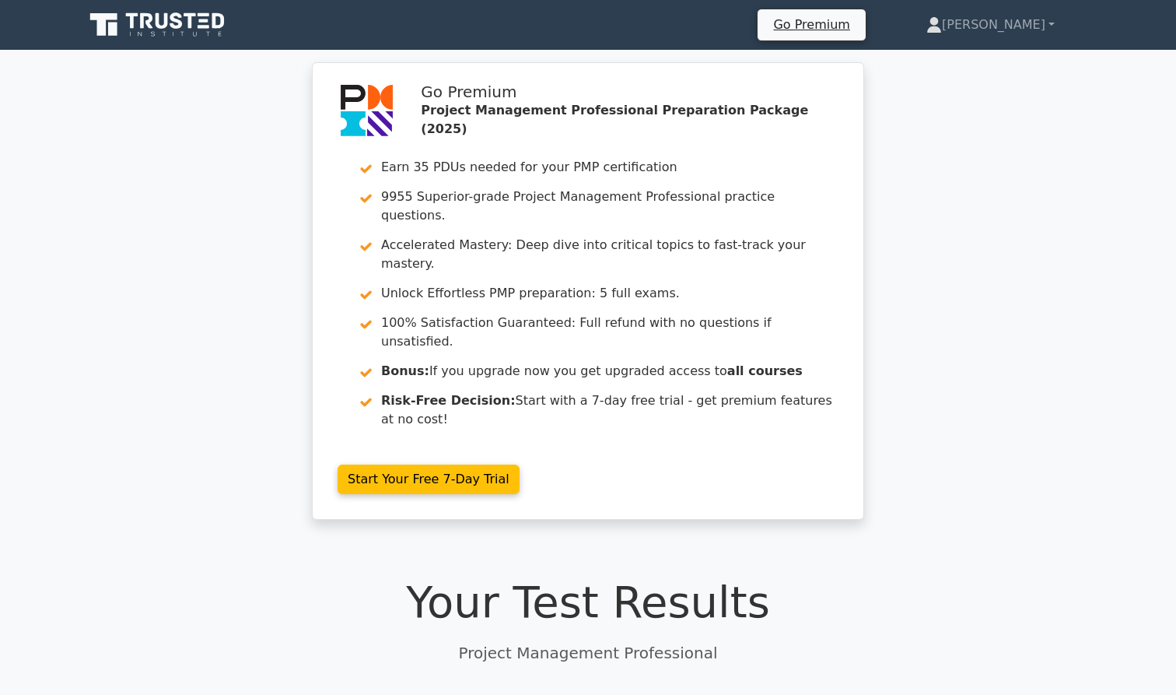
scroll to position [0, 0]
